Goal: Transaction & Acquisition: Purchase product/service

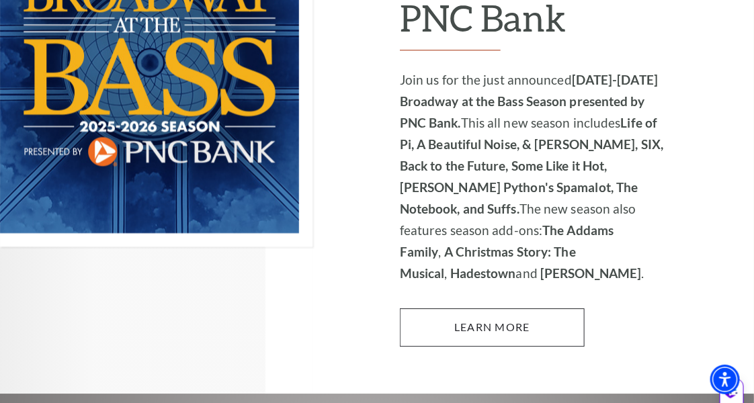
scroll to position [1061, 0]
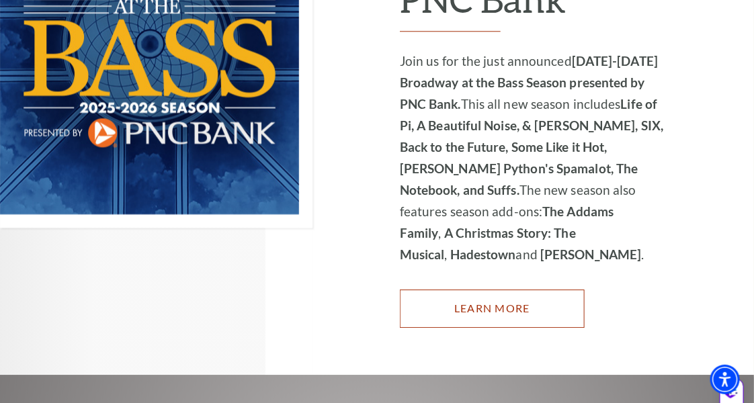
click at [473, 290] on link "Learn More" at bounding box center [492, 309] width 185 height 38
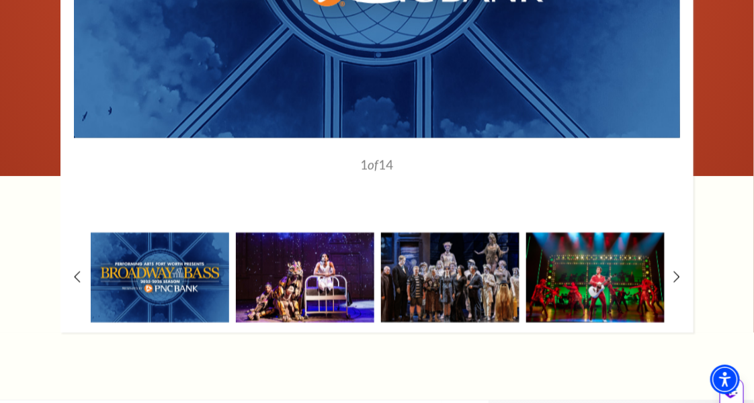
scroll to position [1208, 0]
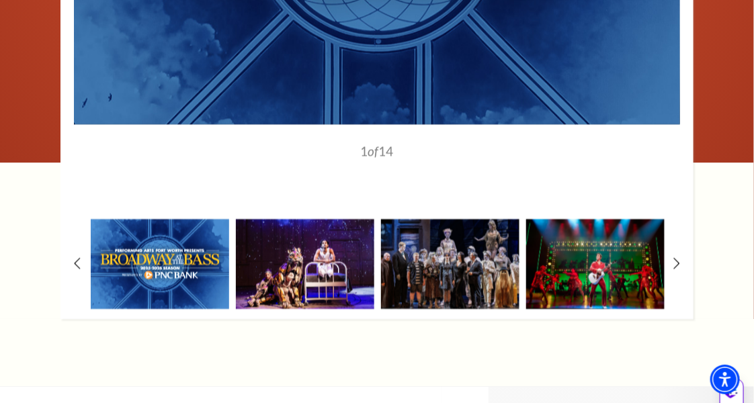
click at [175, 219] on img at bounding box center [160, 264] width 138 height 91
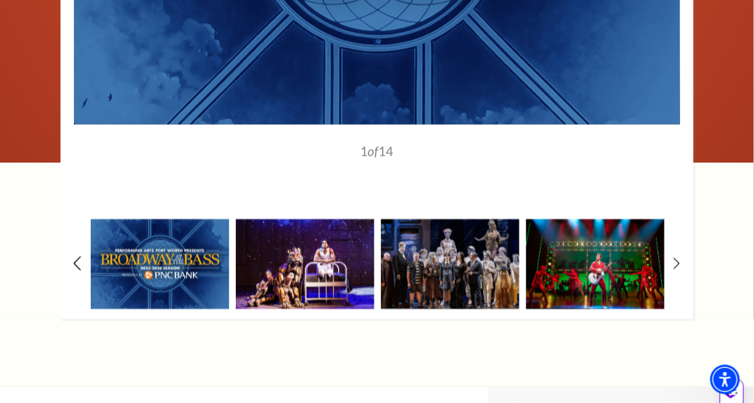
click at [77, 256] on use at bounding box center [76, 263] width 7 height 14
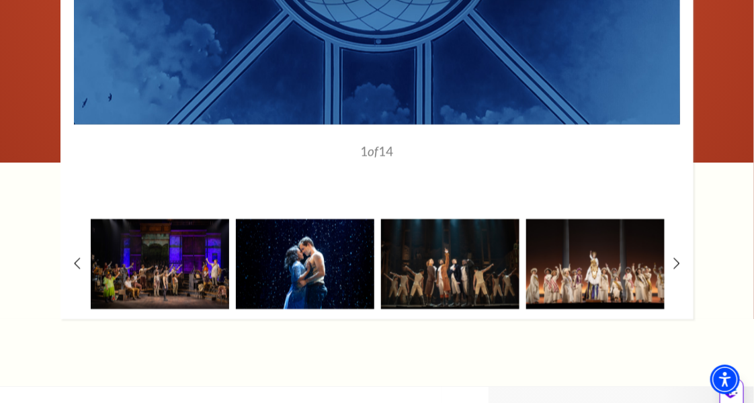
click at [681, 216] on div "1" at bounding box center [376, 17] width 633 height 605
click at [674, 256] on icon at bounding box center [676, 263] width 9 height 14
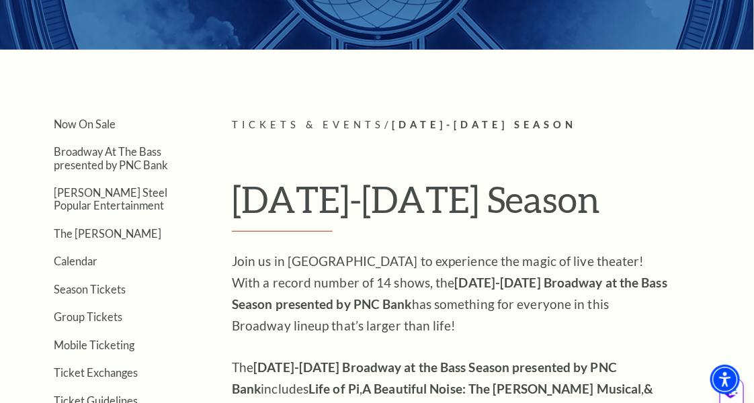
scroll to position [335, 0]
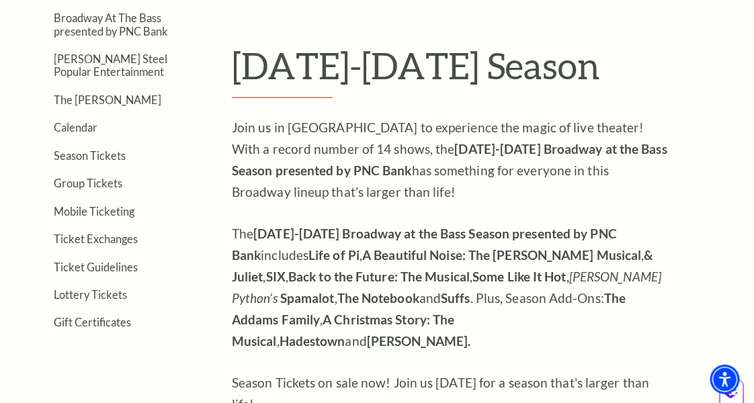
click at [399, 254] on strong "A Beautiful Noise: The Neil Diamond Musical" at bounding box center [501, 254] width 279 height 15
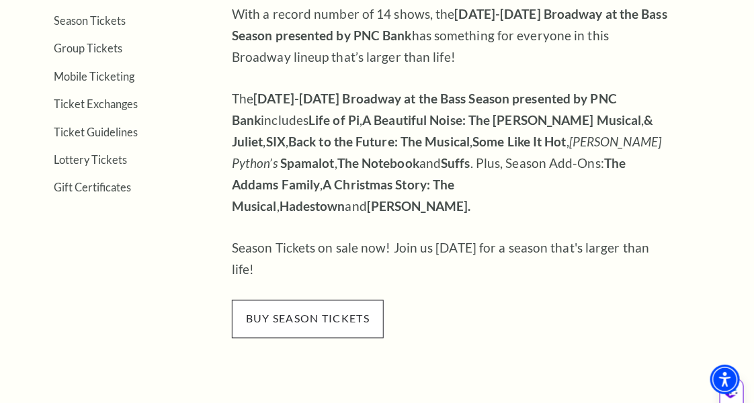
click at [300, 300] on span "buy season tickets" at bounding box center [308, 319] width 152 height 38
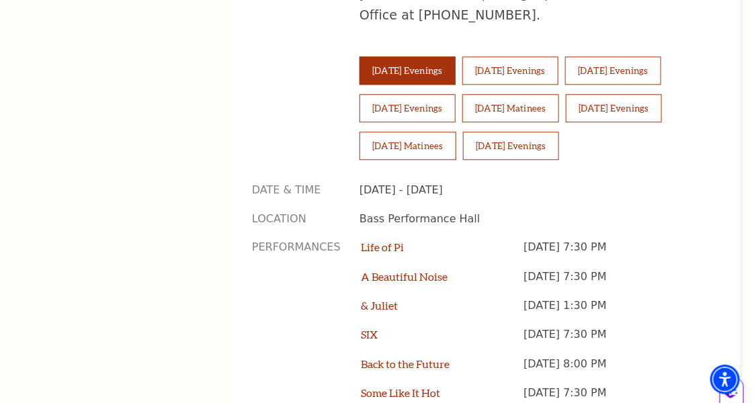
scroll to position [940, 0]
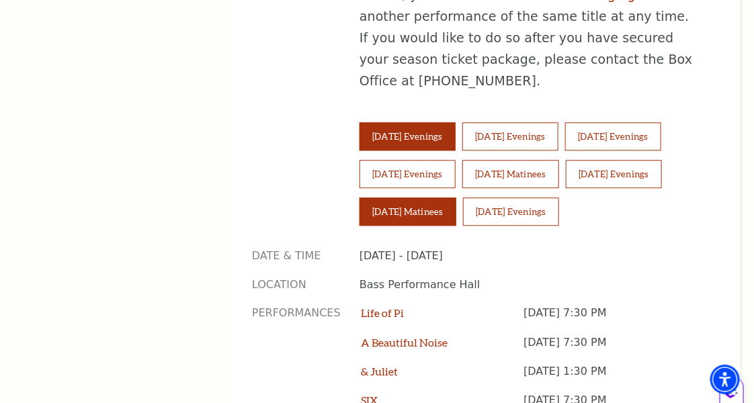
click at [456, 197] on button "[DATE] Matinees" at bounding box center [407, 211] width 97 height 28
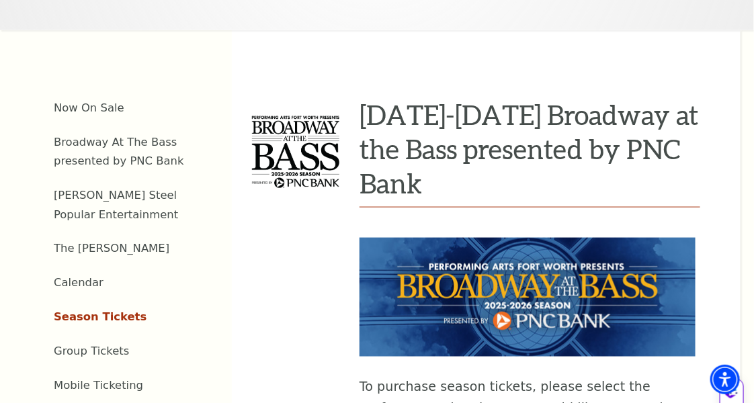
scroll to position [202, 0]
